Goal: Task Accomplishment & Management: Use online tool/utility

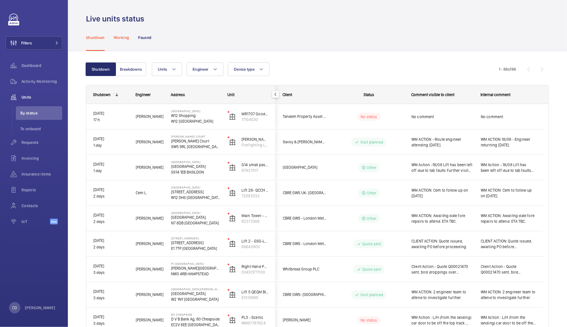
click at [123, 34] on div "Working" at bounding box center [121, 37] width 15 height 27
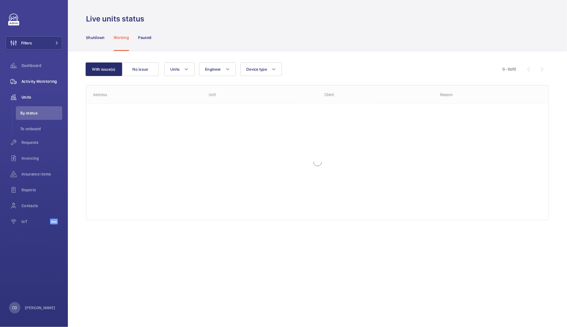
click at [37, 81] on span "Activity Monitoring" at bounding box center [41, 82] width 41 height 6
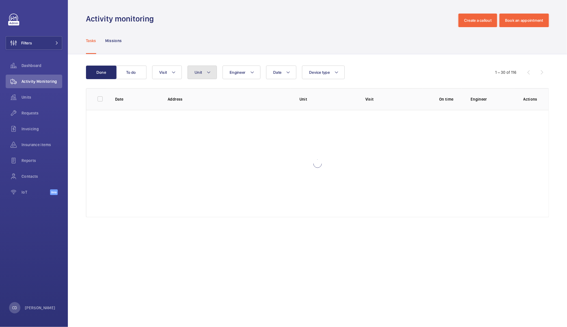
click at [202, 79] on button "Unit" at bounding box center [201, 73] width 29 height 14
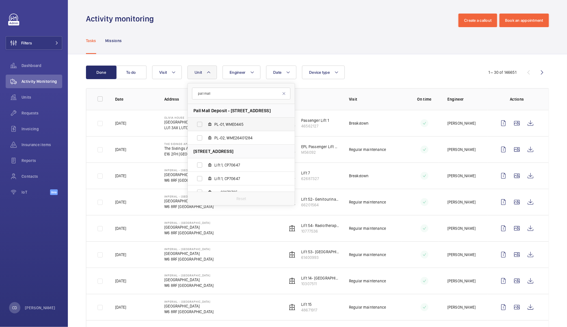
type input "pall mall"
click at [192, 124] on label "PL-01, WME0445" at bounding box center [237, 125] width 98 height 14
click at [194, 124] on input "PL-01, WME0445" at bounding box center [199, 124] width 11 height 11
checkbox input "true"
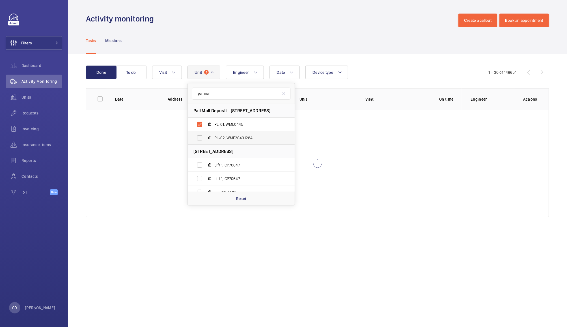
click at [197, 140] on label "PL-02, WME26401284" at bounding box center [237, 138] width 98 height 14
click at [197, 140] on input "PL-02, WME26401284" at bounding box center [199, 137] width 11 height 11
checkbox input "true"
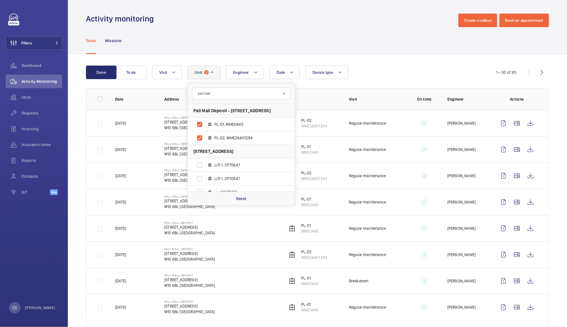
click at [357, 19] on div "Activity monitoring Create a callout Book an appointment" at bounding box center [317, 21] width 463 height 14
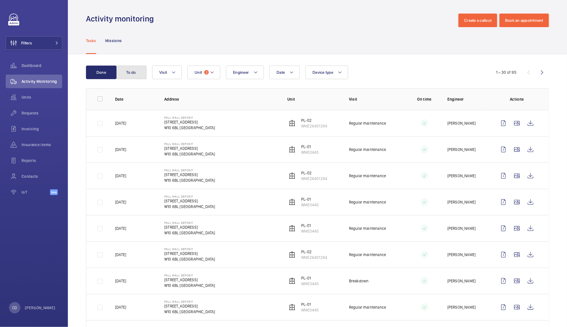
click at [126, 67] on button "To do" at bounding box center [131, 73] width 31 height 14
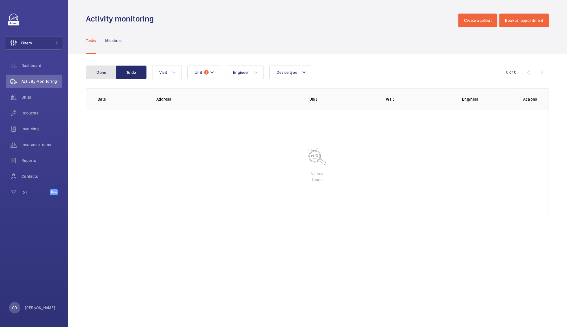
click at [99, 73] on button "Done" at bounding box center [101, 73] width 31 height 14
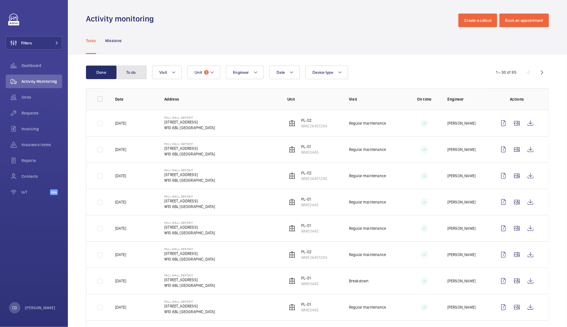
click at [133, 74] on button "To do" at bounding box center [131, 73] width 31 height 14
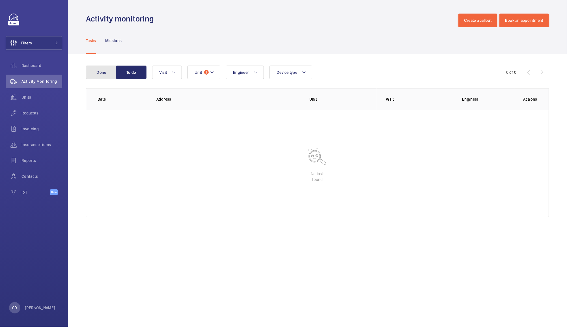
click at [101, 75] on button "Done" at bounding box center [101, 73] width 31 height 14
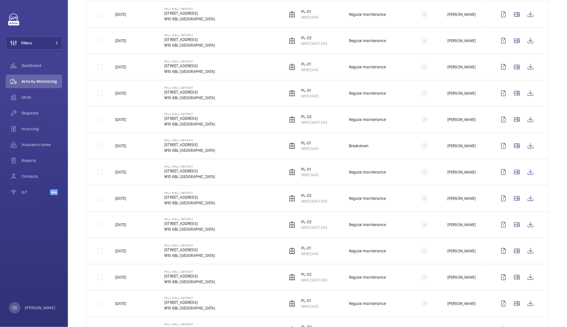
scroll to position [132, 0]
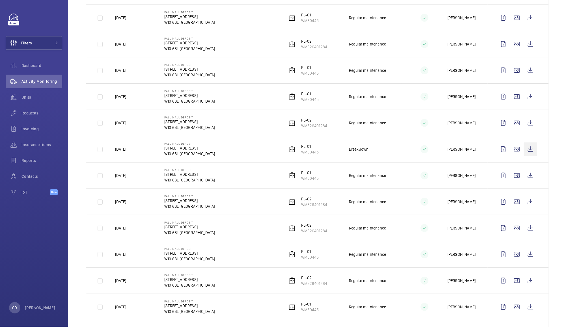
click at [524, 151] on wm-front-icon-button at bounding box center [530, 149] width 14 height 14
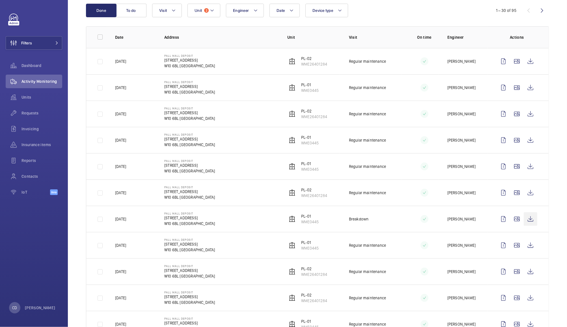
scroll to position [0, 0]
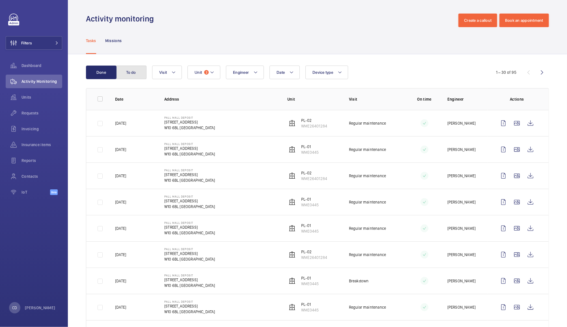
click at [128, 77] on button "To do" at bounding box center [131, 73] width 31 height 14
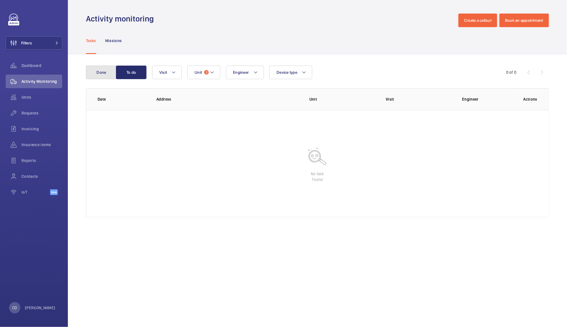
click at [96, 66] on button "Done" at bounding box center [101, 73] width 31 height 14
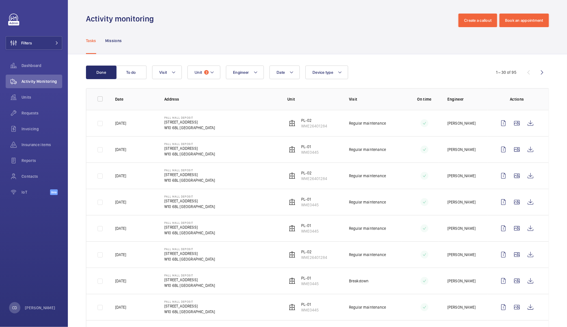
click at [229, 27] on div "Tasks Missions" at bounding box center [317, 40] width 463 height 27
click at [468, 18] on button "Create a callout" at bounding box center [477, 21] width 39 height 14
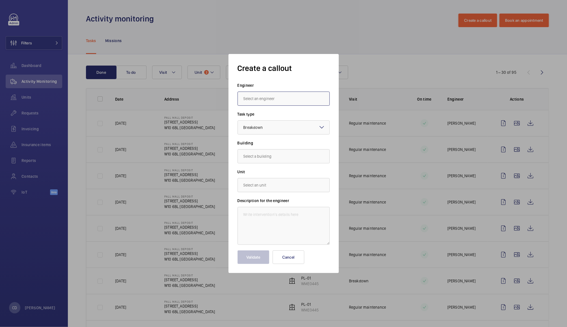
click at [279, 92] on input "text" at bounding box center [283, 99] width 92 height 14
click at [260, 131] on span "[PERSON_NAME]" at bounding box center [257, 130] width 28 height 6
type input "[PERSON_NAME]"
click at [287, 127] on div at bounding box center [284, 128] width 92 height 14
click at [298, 127] on div at bounding box center [284, 128] width 92 height 14
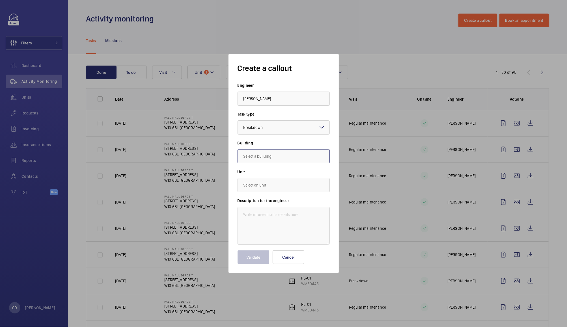
click at [291, 157] on input "text" at bounding box center [283, 156] width 92 height 14
click at [277, 174] on span "[STREET_ADDRESS]" at bounding box center [259, 173] width 33 height 6
type input "[STREET_ADDRESS]"
click at [287, 185] on input "text" at bounding box center [283, 185] width 92 height 14
click at [278, 216] on mat-option "WME0445 - PL-01" at bounding box center [284, 216] width 92 height 14
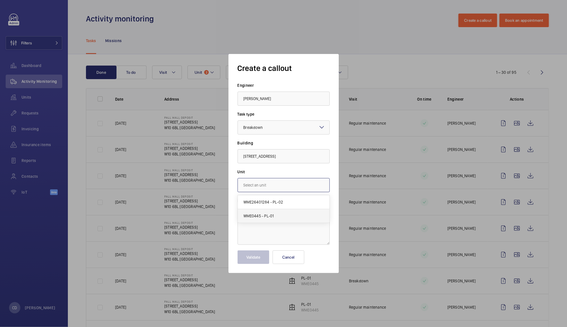
type input "WME0445 - PL-01"
click at [289, 229] on textarea at bounding box center [283, 226] width 92 height 38
paste textarea "The auto dialler in C block lift is not connecting or calling, if this cant be …"
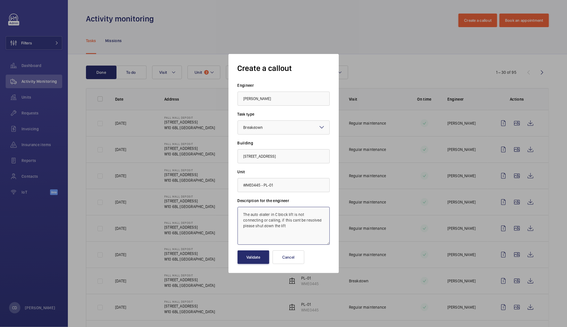
click at [240, 216] on textarea "The auto dialler in C block lift is not connecting or calling, if this cant be …" at bounding box center [283, 226] width 92 height 38
type textarea "The auto dialler in C block lift is not connecting or calling, if this cant be …"
click at [245, 262] on button "Validate" at bounding box center [253, 257] width 32 height 14
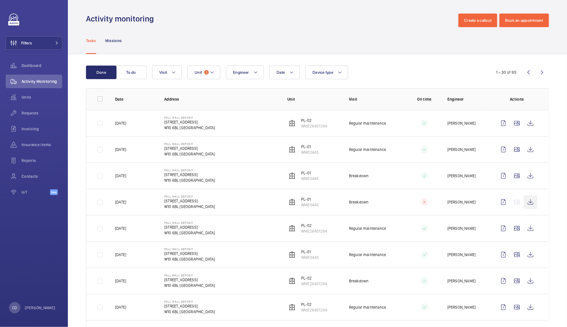
click at [525, 203] on wm-front-icon-button at bounding box center [530, 202] width 14 height 14
click at [205, 72] on span "2" at bounding box center [206, 72] width 5 height 5
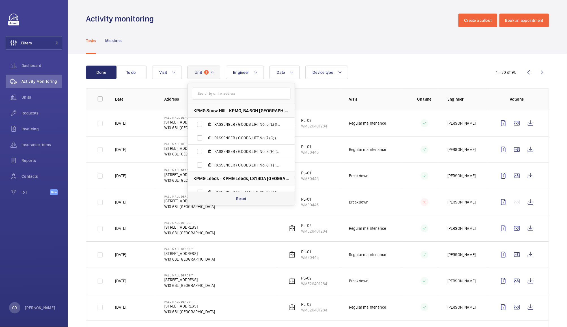
click at [248, 199] on div "Reset" at bounding box center [241, 199] width 107 height 14
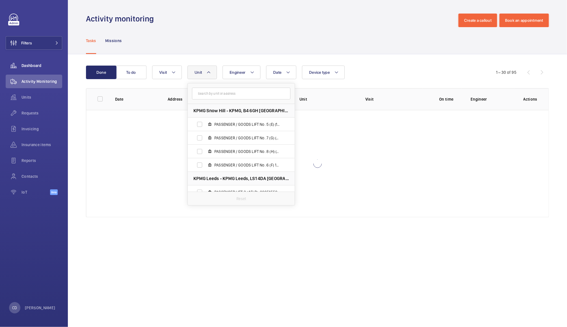
click at [34, 65] on span "Dashboard" at bounding box center [41, 66] width 41 height 6
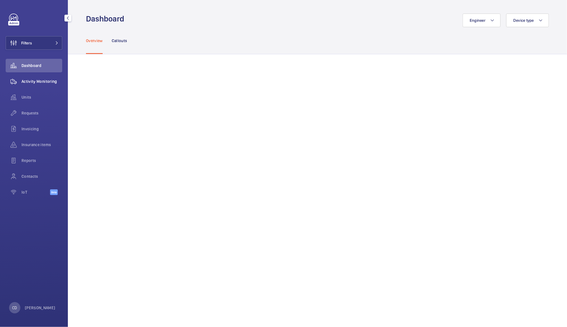
click at [50, 81] on span "Activity Monitoring" at bounding box center [41, 82] width 41 height 6
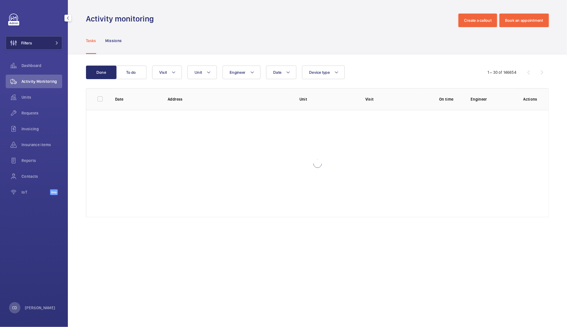
click at [38, 42] on button "Filters" at bounding box center [34, 43] width 57 height 14
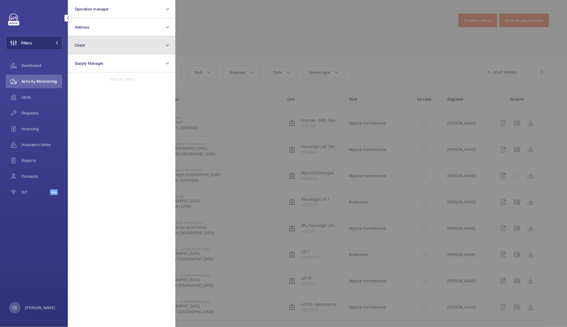
click at [112, 43] on button "Client" at bounding box center [121, 45] width 107 height 18
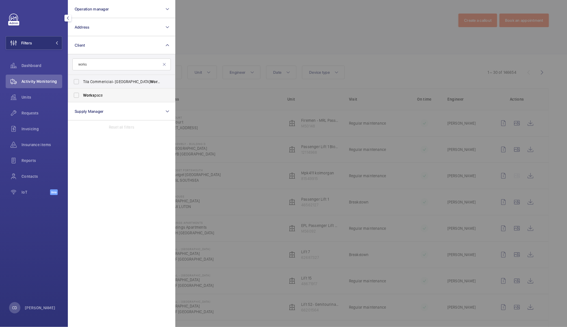
type input "works"
click at [106, 96] on span "Works pace" at bounding box center [122, 95] width 78 height 6
click at [82, 96] on input "Works pace" at bounding box center [76, 95] width 11 height 11
checkbox input "true"
click at [227, 23] on div at bounding box center [458, 163] width 567 height 327
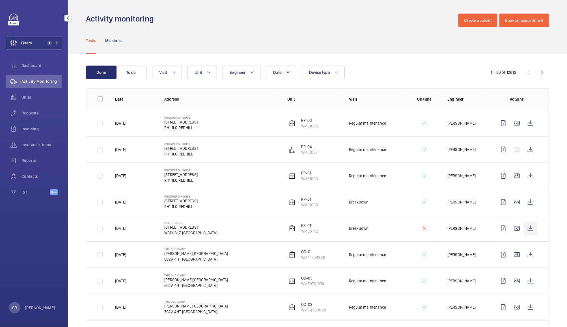
click at [523, 231] on wm-front-icon-button at bounding box center [530, 229] width 14 height 14
click at [201, 73] on span "Unit" at bounding box center [197, 72] width 7 height 5
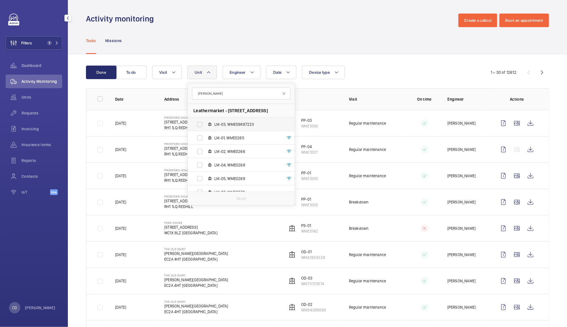
type input "[PERSON_NAME]"
click at [196, 127] on label "LM-03, WME59897223" at bounding box center [237, 125] width 98 height 14
click at [196, 127] on input "LM-03, WME59897223" at bounding box center [199, 124] width 11 height 11
checkbox input "true"
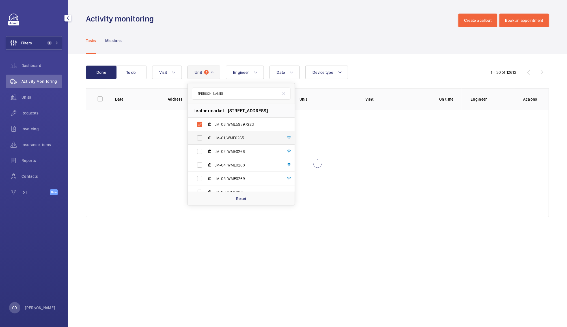
click at [199, 138] on label "LM-01, WME0265" at bounding box center [237, 138] width 98 height 14
click at [199, 138] on input "LM-01, WME0265" at bounding box center [199, 137] width 11 height 11
checkbox input "true"
click at [197, 155] on label "LM-02, WME0266" at bounding box center [237, 152] width 98 height 14
click at [197, 155] on input "LM-02, WME0266" at bounding box center [199, 151] width 11 height 11
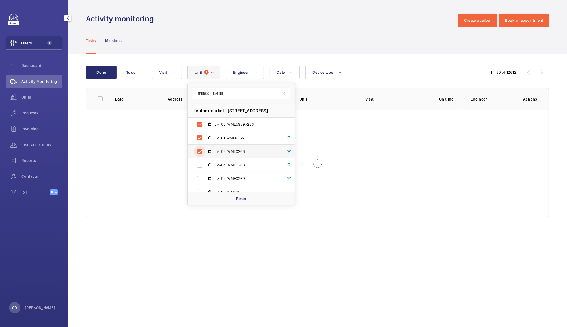
checkbox input "true"
click at [204, 167] on label "LM-04, WME0268" at bounding box center [237, 165] width 98 height 14
click at [204, 167] on input "LM-04, WME0268" at bounding box center [199, 164] width 11 height 11
checkbox input "true"
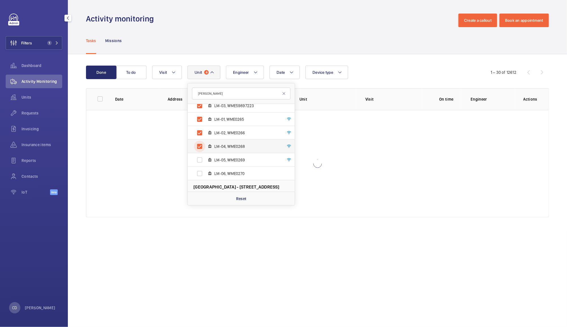
scroll to position [34, 0]
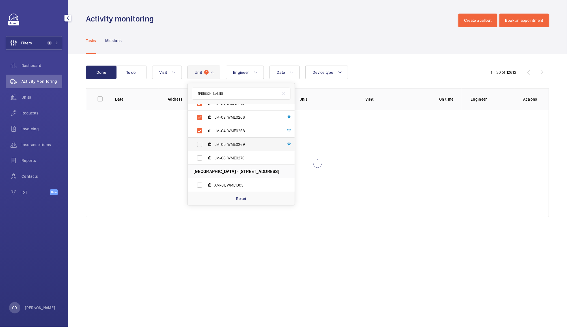
click at [199, 147] on label "LM-05, WME0269" at bounding box center [237, 145] width 98 height 14
click at [199, 147] on input "LM-05, WME0269" at bounding box center [199, 144] width 11 height 11
checkbox input "true"
click at [200, 157] on label "LM-06, WME0270" at bounding box center [237, 158] width 98 height 14
click at [200, 157] on input "LM-06, WME0270" at bounding box center [199, 157] width 11 height 11
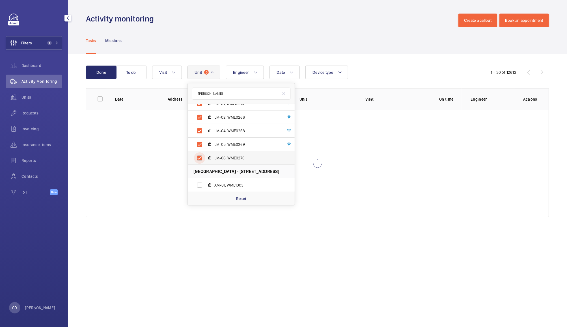
checkbox input "true"
click at [385, 71] on div "Date Engineer Unit 6 [PERSON_NAME] Leathermarket - [STREET_ADDRESS] LM-03, WME5…" at bounding box center [316, 73] width 329 height 14
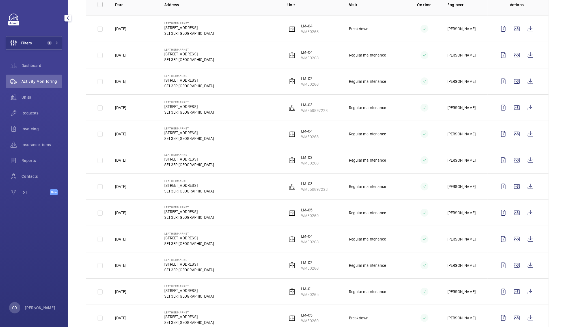
scroll to position [94, 0]
click at [523, 29] on wm-front-icon-button at bounding box center [530, 30] width 14 height 14
click at [527, 56] on wm-front-icon-button at bounding box center [530, 56] width 14 height 14
click at [524, 84] on wm-front-icon-button at bounding box center [530, 82] width 14 height 14
click at [524, 109] on wm-front-icon-button at bounding box center [530, 109] width 14 height 14
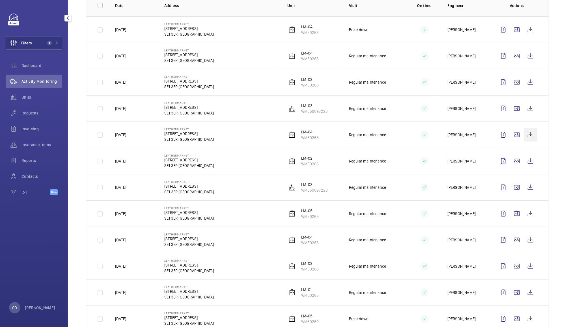
click at [524, 135] on wm-front-icon-button at bounding box center [530, 135] width 14 height 14
click at [524, 161] on wm-front-icon-button at bounding box center [530, 161] width 14 height 14
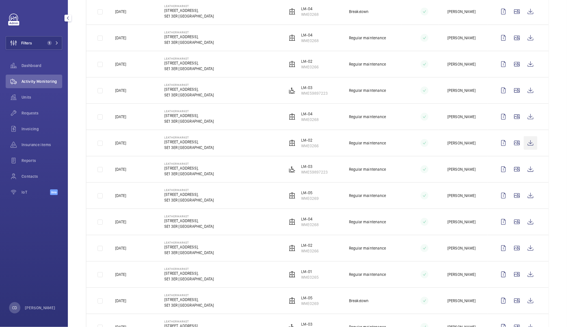
scroll to position [116, 0]
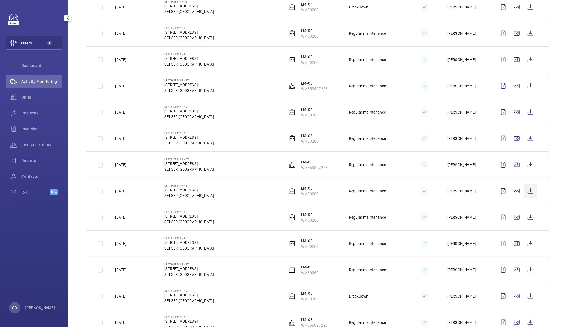
click at [523, 193] on wm-front-icon-button at bounding box center [530, 191] width 14 height 14
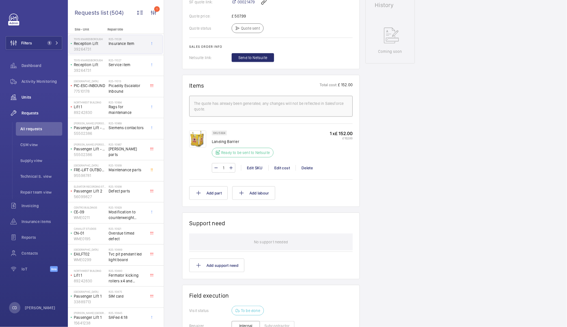
click at [21, 98] on wm-front-icon-button at bounding box center [14, 97] width 16 height 14
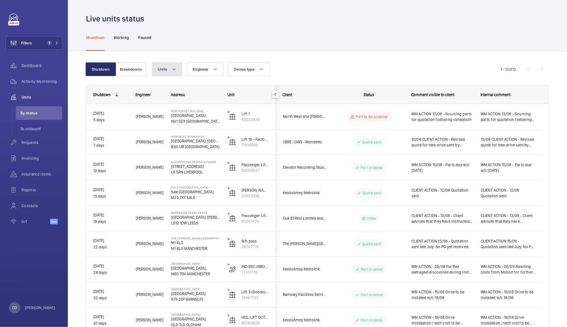
click at [162, 68] on span "Units" at bounding box center [162, 69] width 9 height 5
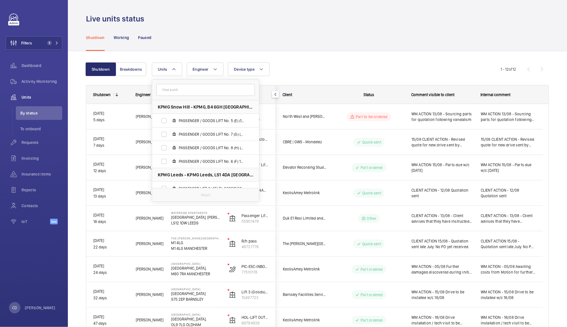
click at [219, 88] on input "text" at bounding box center [205, 90] width 98 height 12
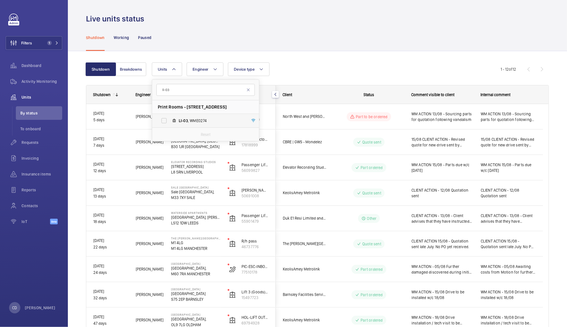
type input "li-03"
click at [194, 122] on span "LI-03 , WME0274" at bounding box center [212, 121] width 66 height 6
click at [170, 122] on input "LI-03 , WME0274" at bounding box center [163, 120] width 11 height 11
checkbox input "true"
click at [299, 42] on div "Shutdown Working Paused" at bounding box center [317, 37] width 463 height 27
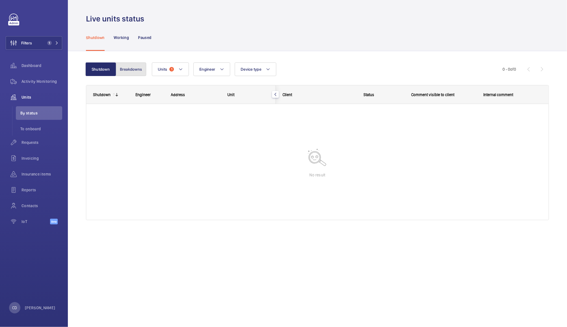
click at [124, 71] on button "Breakdowns" at bounding box center [131, 69] width 31 height 14
